Goal: Transaction & Acquisition: Purchase product/service

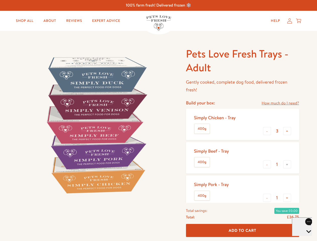
click at [158, 120] on img at bounding box center [96, 125] width 156 height 156
click at [280, 103] on link "How much do I need?" at bounding box center [279, 103] width 37 height 7
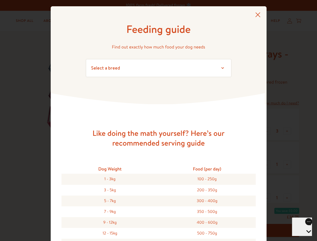
click at [267, 131] on div "Feeding guide Find out exactly how much food your dog needs Select a breed Affe…" at bounding box center [158, 120] width 317 height 241
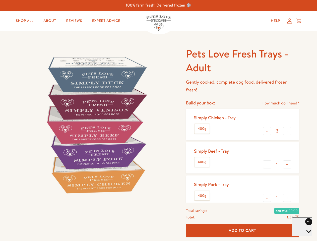
click at [287, 131] on button "+" at bounding box center [287, 131] width 8 height 8
type input "4"
click at [267, 164] on button "-" at bounding box center [267, 164] width 8 height 8
click at [287, 164] on button "+" at bounding box center [287, 164] width 8 height 8
type input "1"
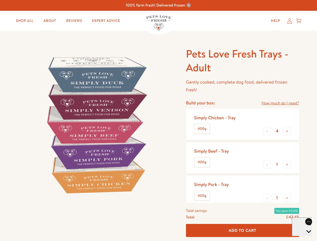
click at [267, 198] on button "-" at bounding box center [267, 198] width 8 height 8
click at [287, 198] on button "+" at bounding box center [287, 198] width 8 height 8
type input "1"
click at [242, 230] on span "Add To Cart" at bounding box center [243, 230] width 28 height 5
click at [306, 238] on icon "Open gorgias live chat" at bounding box center [308, 240] width 5 height 5
